Goal: Entertainment & Leisure: Browse casually

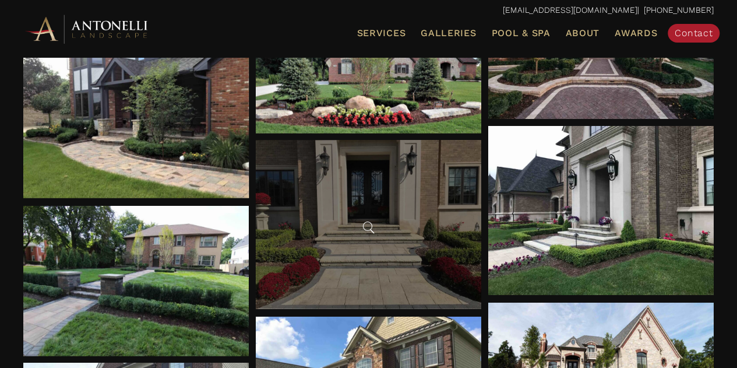
scroll to position [1807, 0]
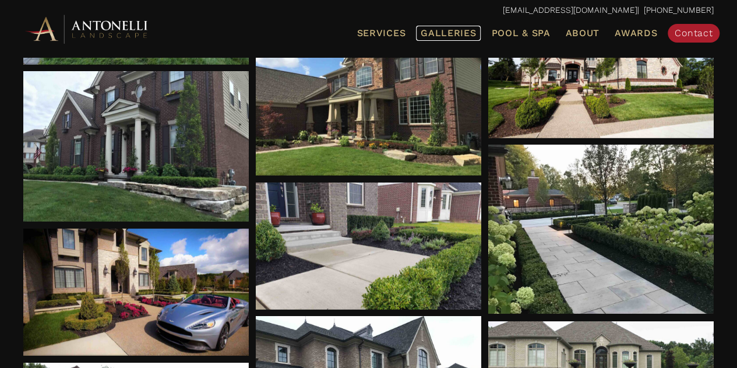
click at [441, 34] on span "Galleries" at bounding box center [448, 32] width 55 height 11
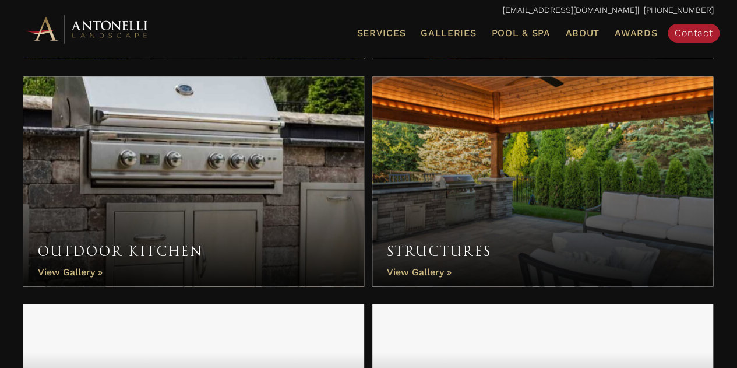
scroll to position [641, 0]
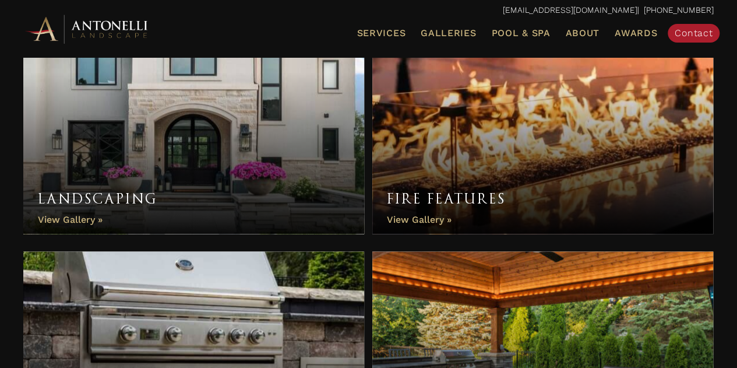
click at [71, 216] on link "Landscaping" at bounding box center [193, 129] width 341 height 210
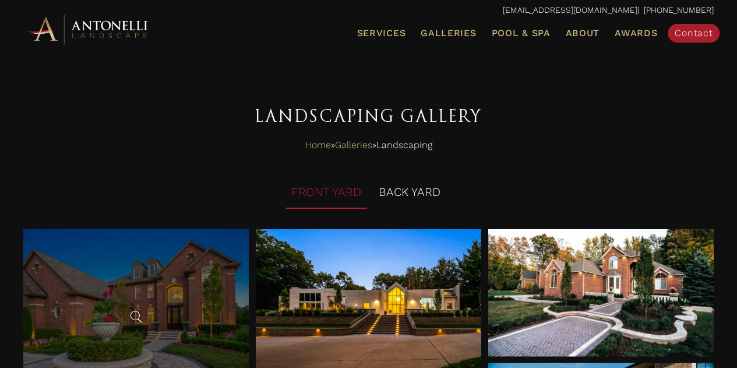
click at [172, 293] on div at bounding box center [136, 314] width 226 height 170
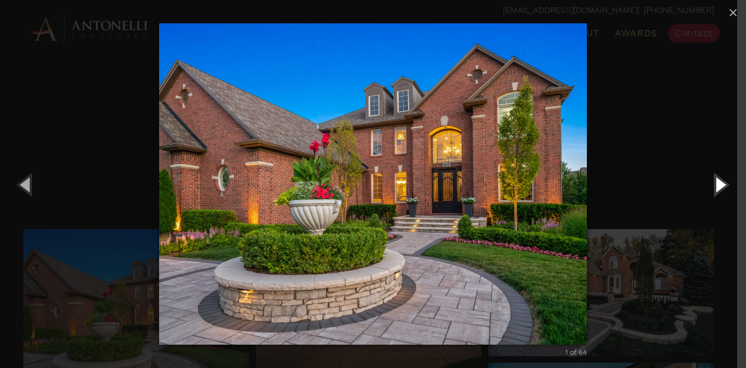
click at [719, 185] on button "Next (Right arrow key)" at bounding box center [720, 184] width 52 height 64
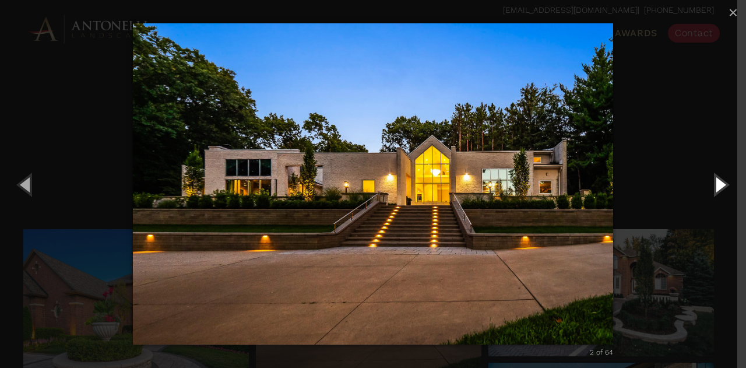
click at [719, 185] on button "Next (Right arrow key)" at bounding box center [720, 184] width 52 height 64
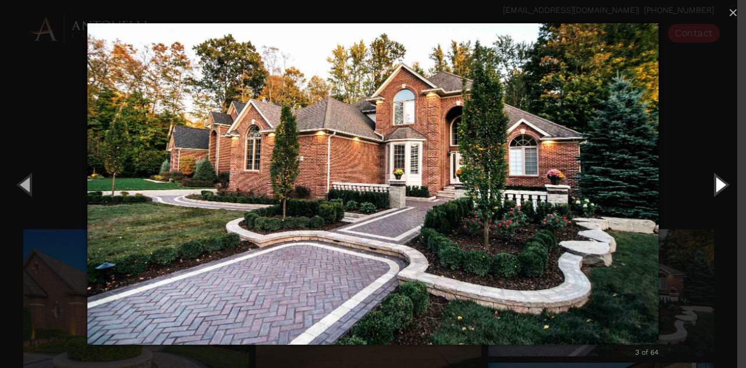
click at [719, 185] on button "Next (Right arrow key)" at bounding box center [720, 184] width 52 height 64
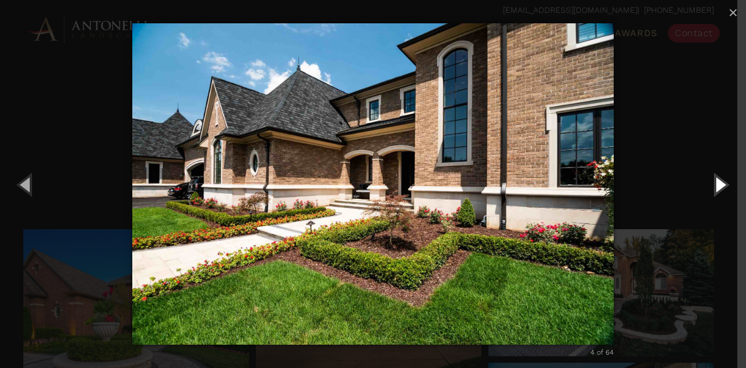
click at [719, 185] on button "Next (Right arrow key)" at bounding box center [720, 184] width 52 height 64
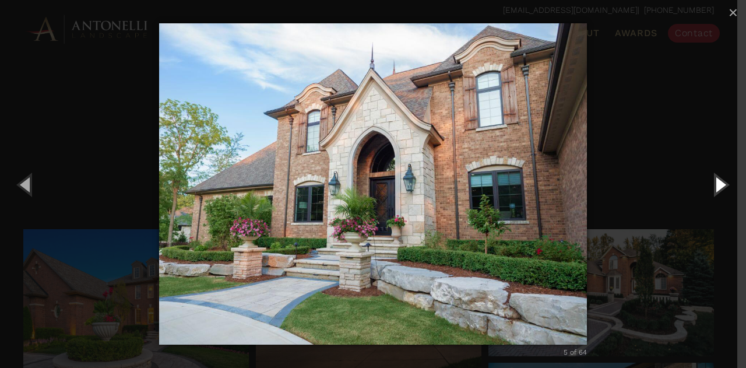
click at [719, 185] on button "Next (Right arrow key)" at bounding box center [720, 184] width 52 height 64
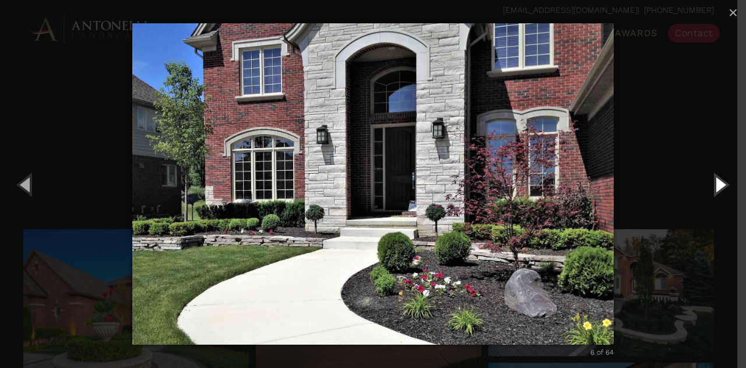
drag, startPoint x: 719, startPoint y: 185, endPoint x: 459, endPoint y: 207, distance: 261.0
click at [459, 207] on div "6 of 64 Loading..." at bounding box center [373, 184] width 746 height 368
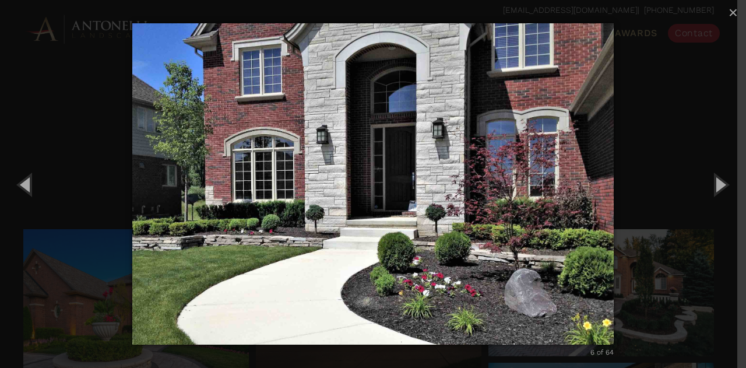
scroll to position [30, 0]
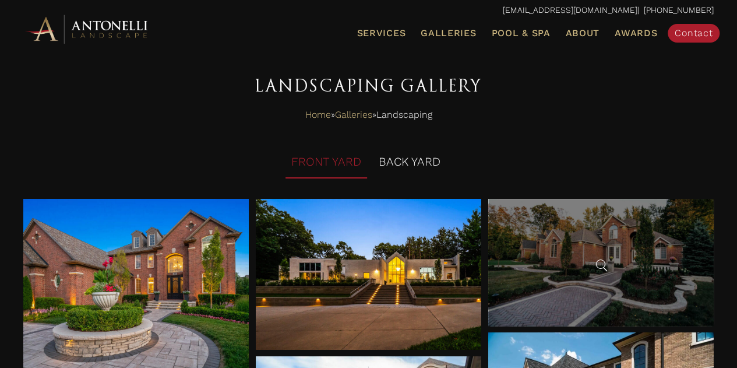
click at [631, 278] on div at bounding box center [602, 262] width 226 height 127
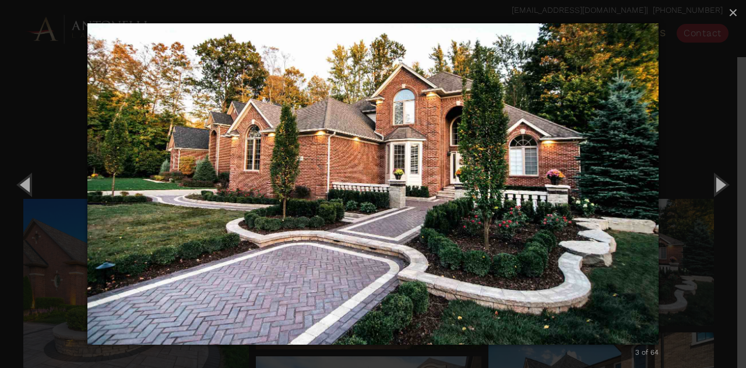
click at [445, 188] on img "carousel" at bounding box center [372, 184] width 571 height 368
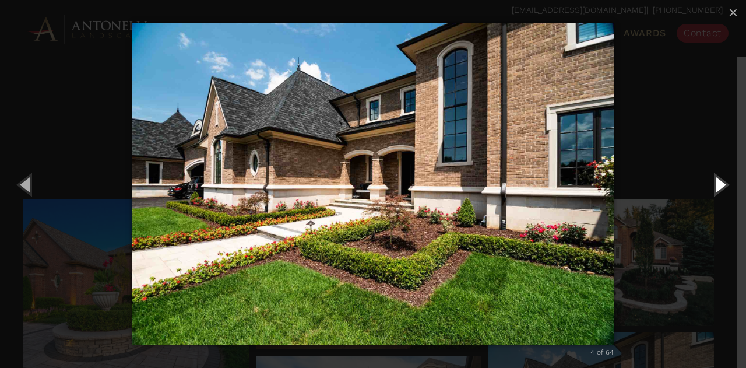
click at [717, 192] on button "Next (Right arrow key)" at bounding box center [720, 184] width 52 height 64
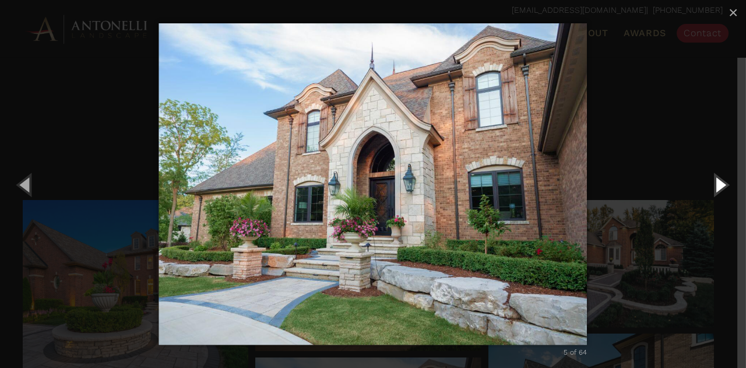
scroll to position [29, 0]
click at [716, 184] on button "Next (Right arrow key)" at bounding box center [720, 184] width 52 height 64
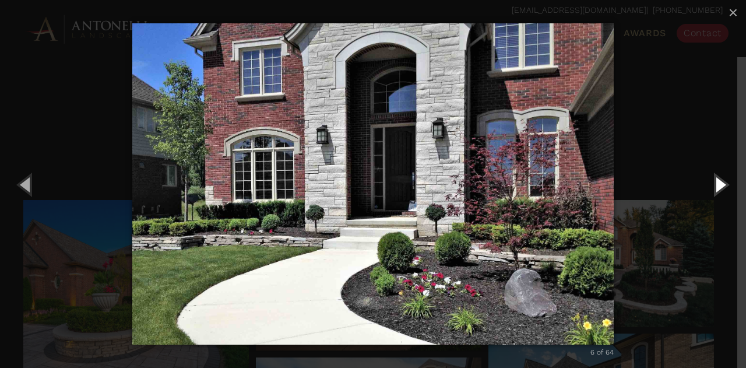
click at [716, 184] on button "Next (Right arrow key)" at bounding box center [720, 184] width 52 height 64
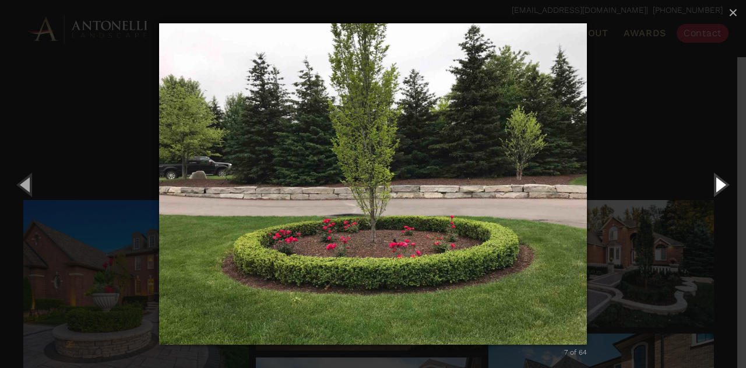
click at [716, 184] on button "Next (Right arrow key)" at bounding box center [720, 184] width 52 height 64
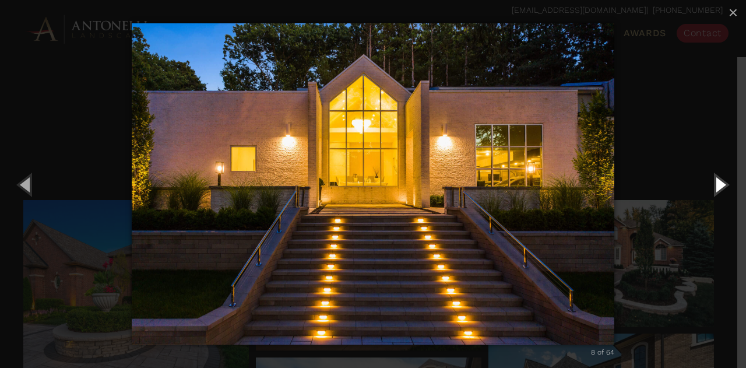
click at [716, 184] on button "Next (Right arrow key)" at bounding box center [720, 184] width 52 height 64
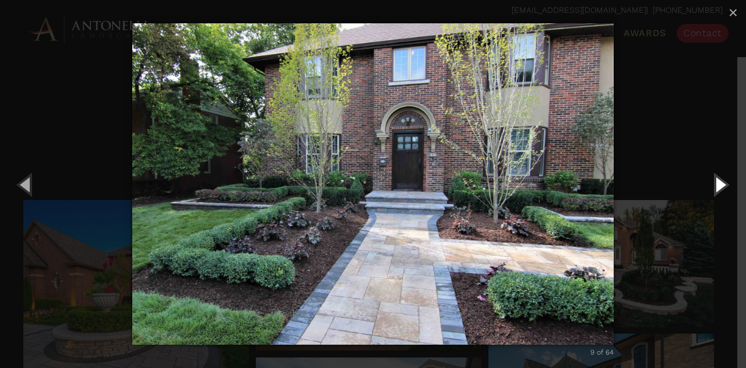
click at [716, 184] on button "Next (Right arrow key)" at bounding box center [720, 184] width 52 height 64
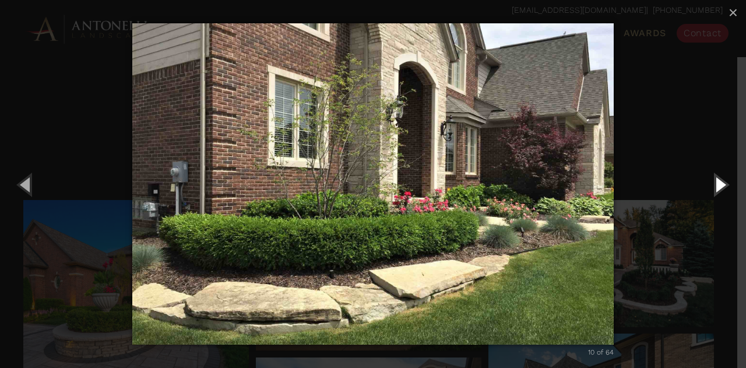
click at [716, 184] on button "Next (Right arrow key)" at bounding box center [720, 184] width 52 height 64
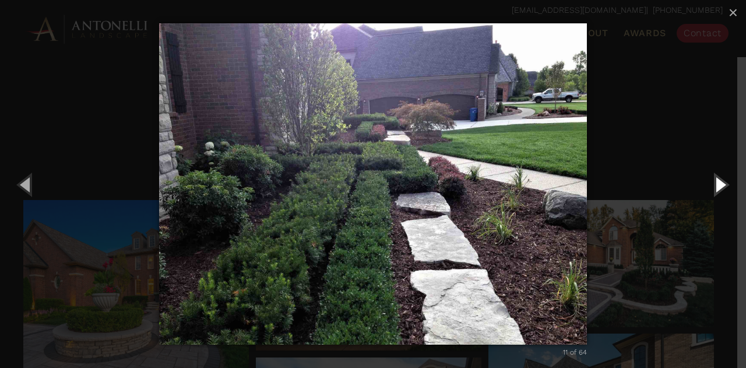
click at [716, 184] on button "Next (Right arrow key)" at bounding box center [720, 184] width 52 height 64
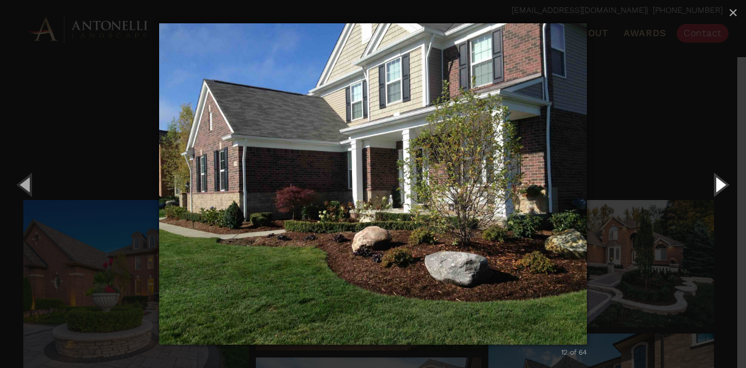
click at [716, 184] on button "Next (Right arrow key)" at bounding box center [720, 184] width 52 height 64
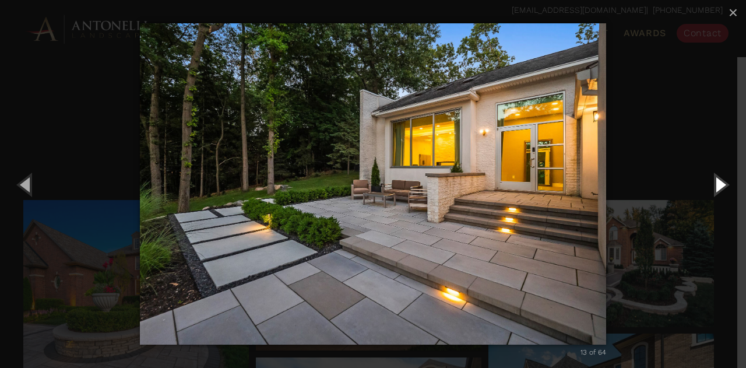
click at [716, 184] on button "Next (Right arrow key)" at bounding box center [720, 184] width 52 height 64
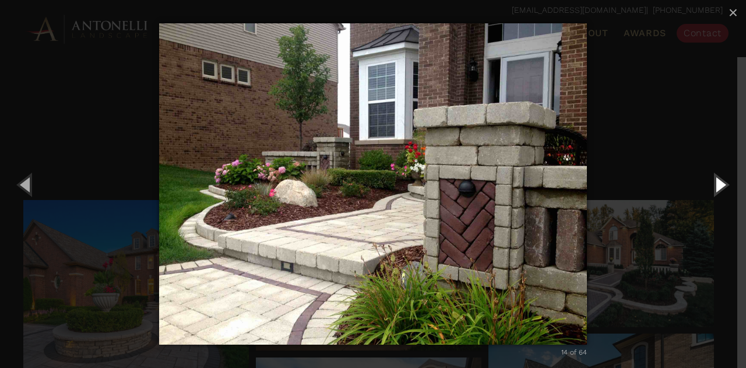
click at [716, 184] on button "Next (Right arrow key)" at bounding box center [720, 184] width 52 height 64
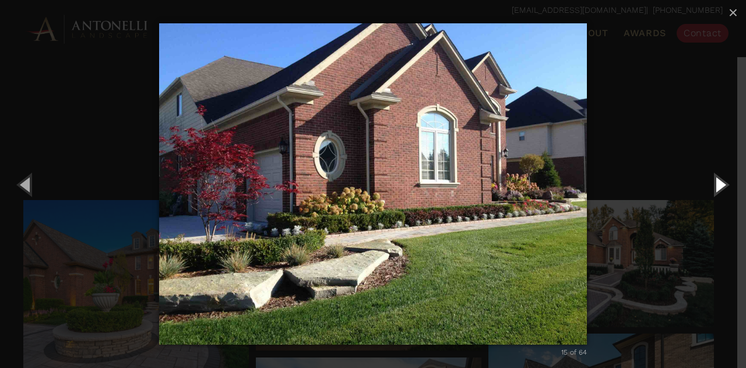
click at [716, 184] on button "Next (Right arrow key)" at bounding box center [720, 184] width 52 height 64
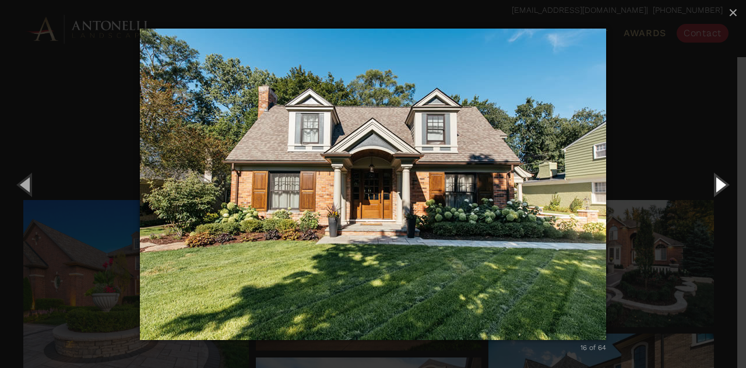
click at [716, 184] on button "Next (Right arrow key)" at bounding box center [720, 184] width 52 height 64
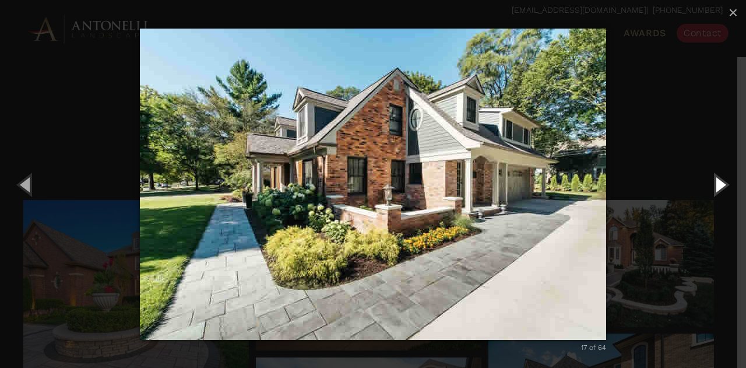
click at [716, 184] on button "Next (Right arrow key)" at bounding box center [720, 184] width 52 height 64
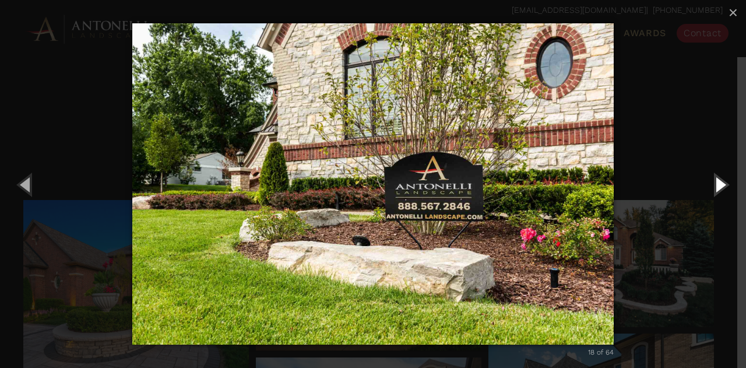
click at [716, 184] on button "Next (Right arrow key)" at bounding box center [720, 184] width 52 height 64
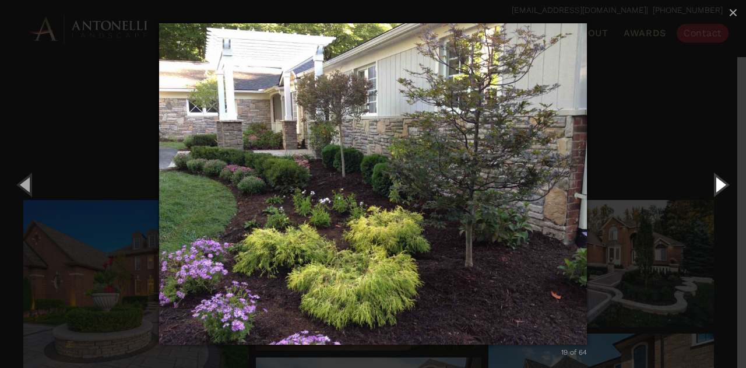
click at [716, 184] on button "Next (Right arrow key)" at bounding box center [720, 184] width 52 height 64
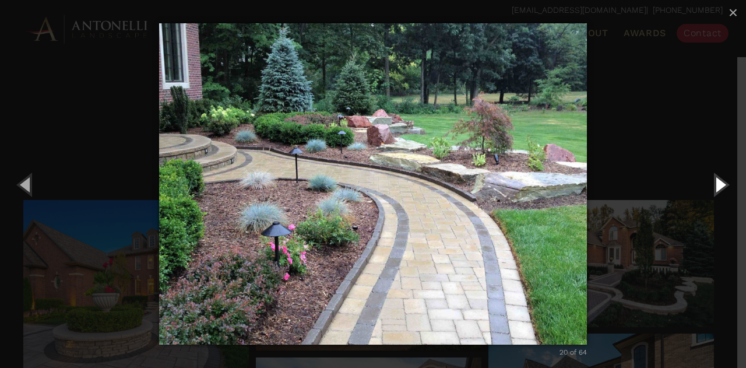
click at [716, 184] on button "Next (Right arrow key)" at bounding box center [720, 184] width 52 height 64
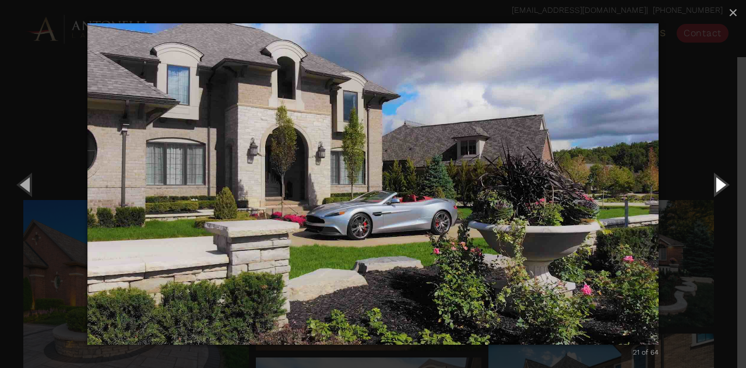
click at [716, 184] on button "Next (Right arrow key)" at bounding box center [720, 184] width 52 height 64
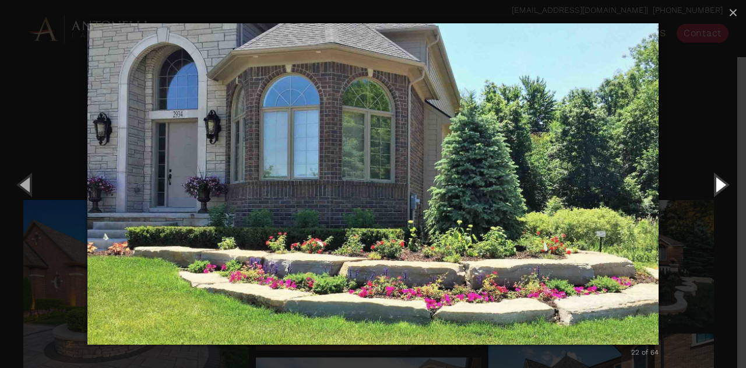
click at [716, 184] on button "Next (Right arrow key)" at bounding box center [720, 184] width 52 height 64
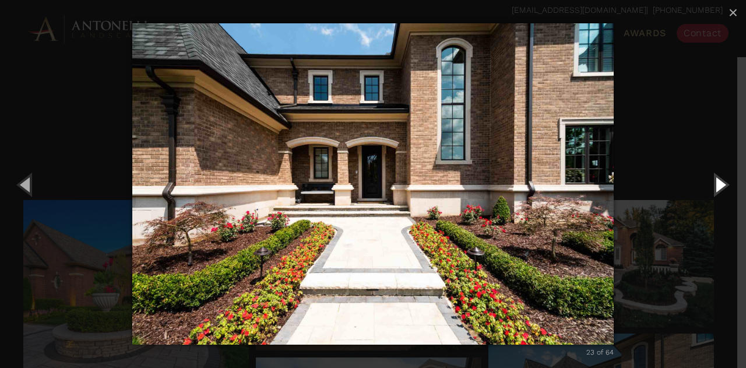
click at [716, 184] on button "Next (Right arrow key)" at bounding box center [720, 184] width 52 height 64
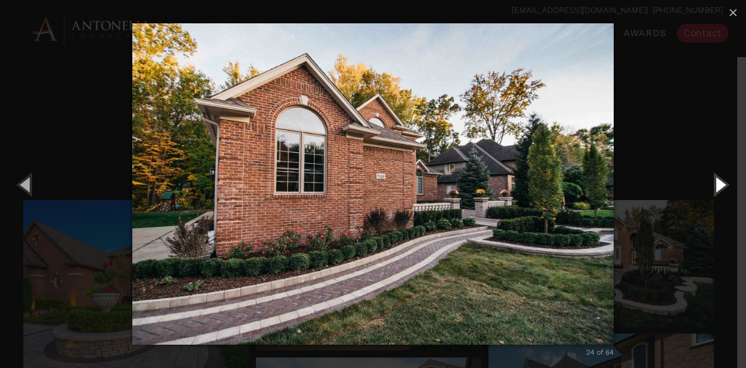
click at [716, 184] on button "Next (Right arrow key)" at bounding box center [720, 184] width 52 height 64
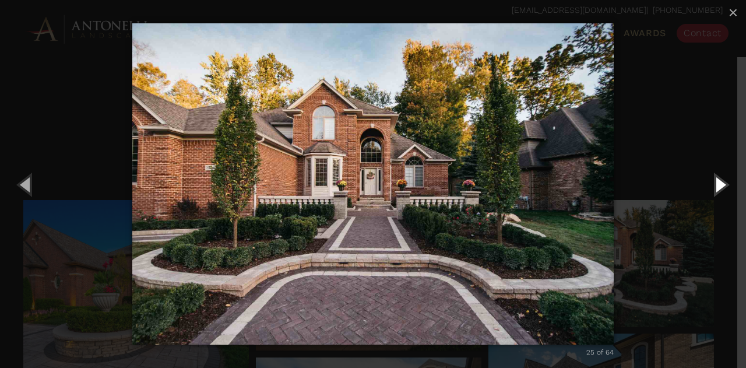
click at [716, 184] on button "Next (Right arrow key)" at bounding box center [720, 184] width 52 height 64
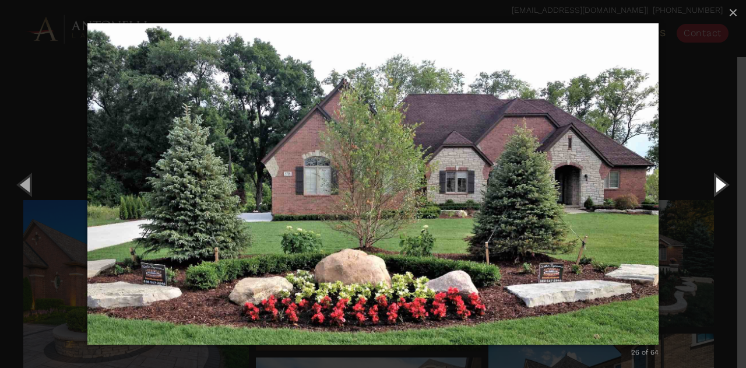
click at [716, 184] on button "Next (Right arrow key)" at bounding box center [720, 184] width 52 height 64
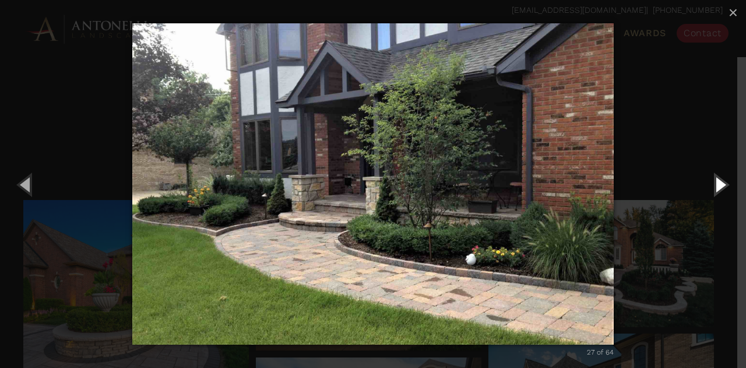
click at [716, 184] on button "Next (Right arrow key)" at bounding box center [720, 184] width 52 height 64
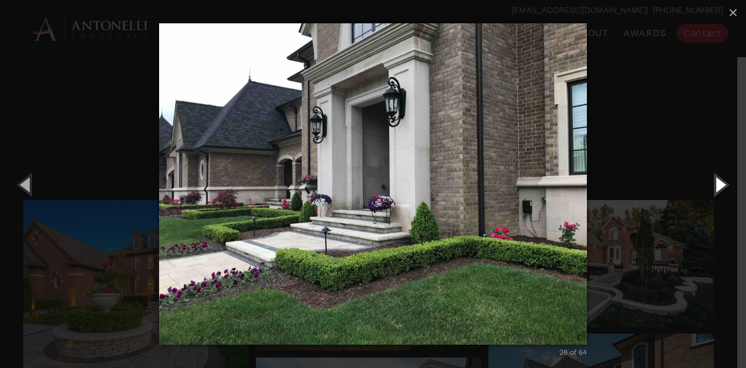
click at [716, 184] on button "Next (Right arrow key)" at bounding box center [720, 184] width 52 height 64
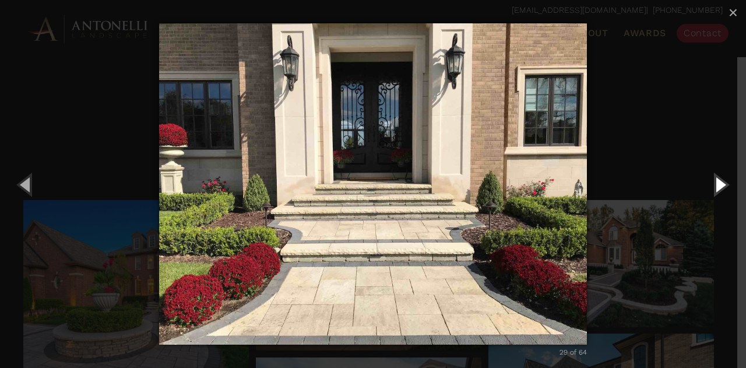
click at [716, 184] on button "Next (Right arrow key)" at bounding box center [720, 184] width 52 height 64
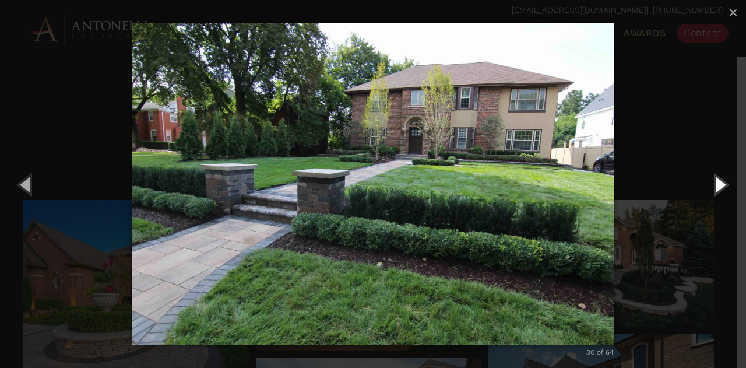
click at [716, 184] on button "Next (Right arrow key)" at bounding box center [720, 184] width 52 height 64
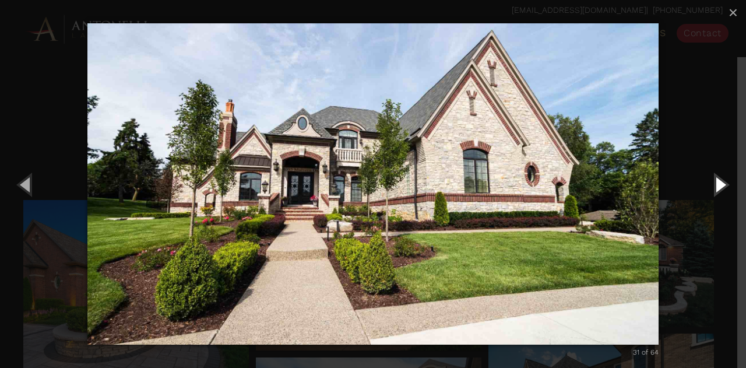
click at [716, 184] on button "Next (Right arrow key)" at bounding box center [720, 184] width 52 height 64
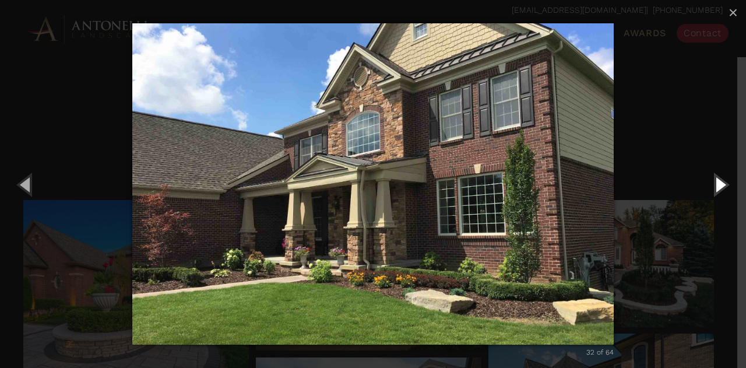
click at [716, 184] on button "Next (Right arrow key)" at bounding box center [720, 184] width 52 height 64
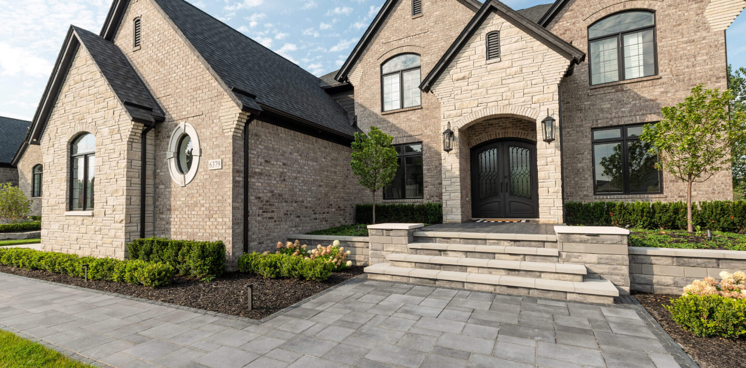
scroll to position [28, 0]
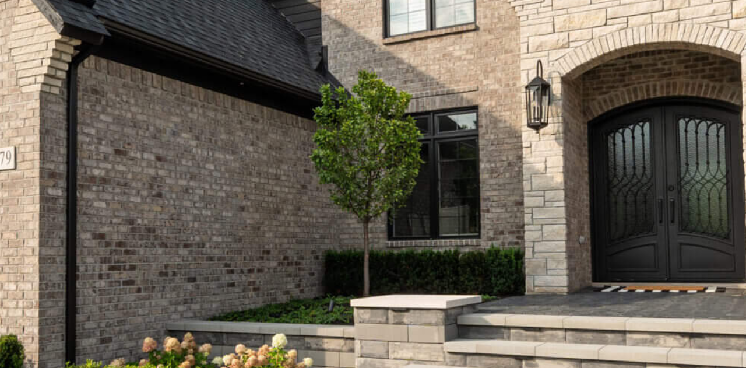
click at [380, 169] on img "carousel" at bounding box center [373, 184] width 483 height 368
